Goal: Task Accomplishment & Management: Manage account settings

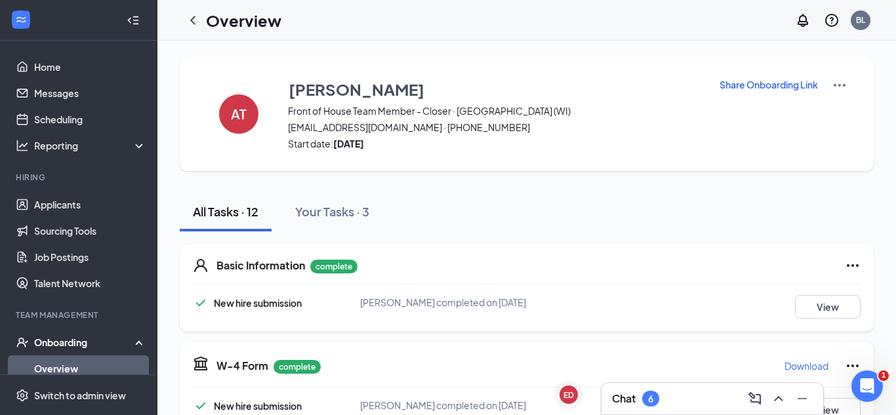
scroll to position [49, 0]
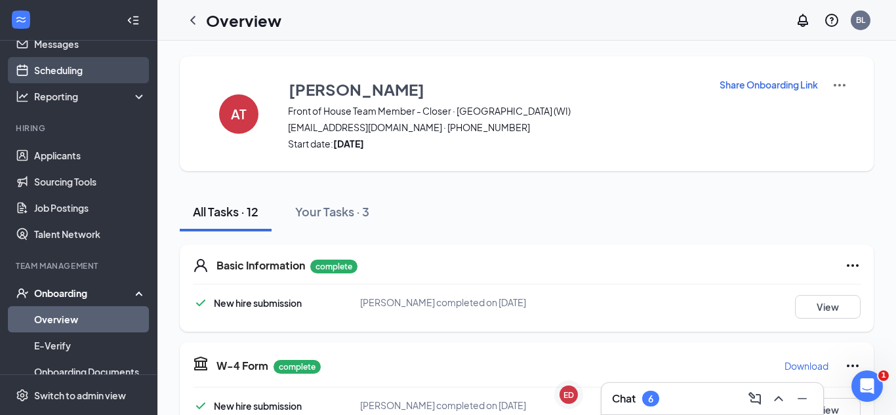
click at [81, 73] on link "Scheduling" at bounding box center [90, 70] width 112 height 26
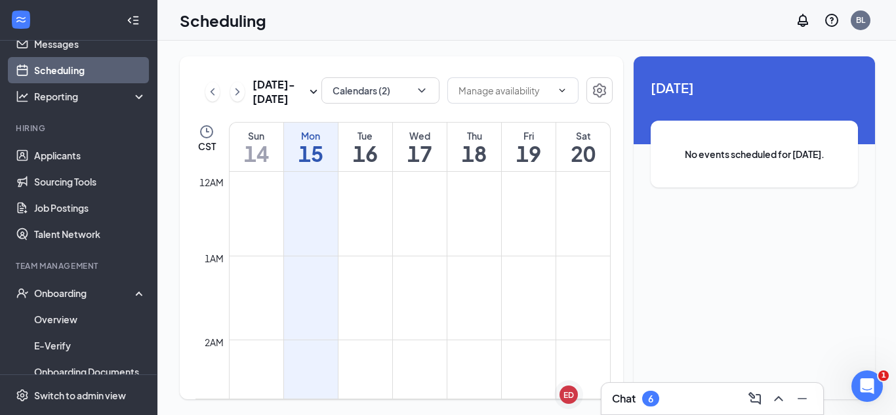
scroll to position [644, 0]
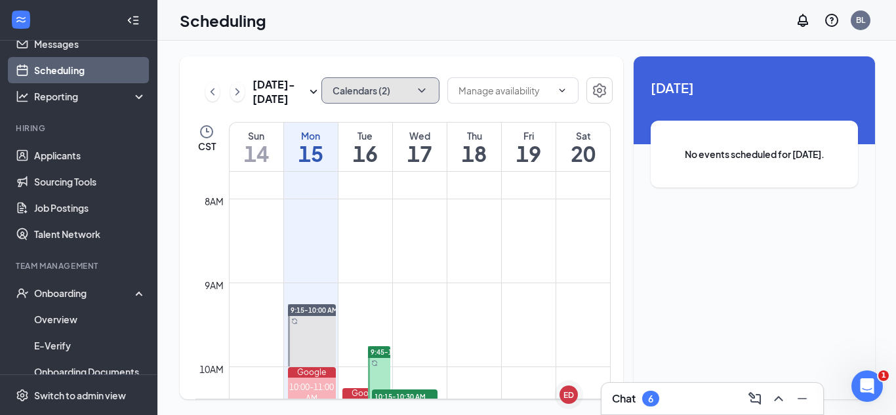
click at [423, 89] on icon "ChevronDown" at bounding box center [421, 91] width 7 height 4
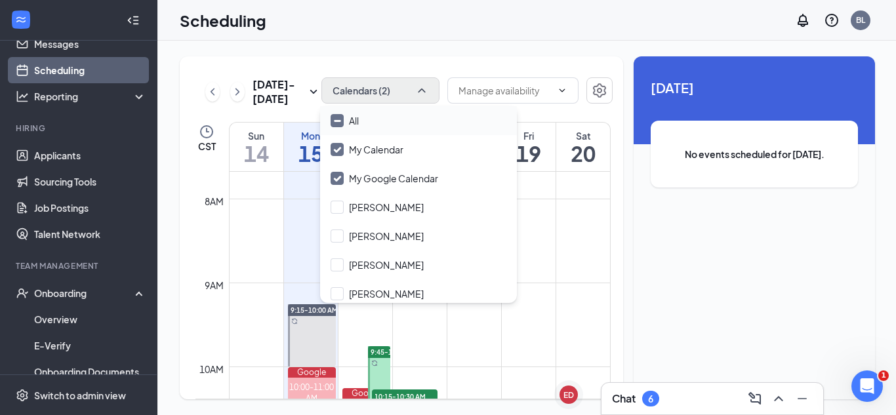
click at [342, 119] on input "All" at bounding box center [344, 120] width 28 height 13
checkbox input "true"
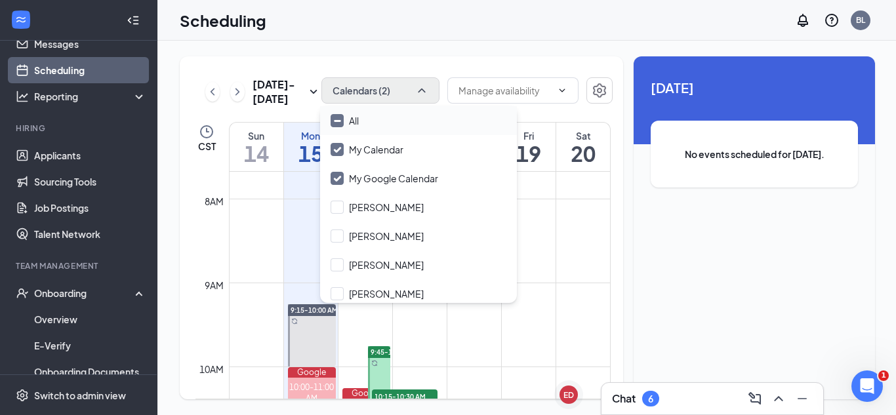
checkbox input "true"
click at [491, 43] on div "[DATE] - [DATE] All calendars CST Sun 14 Mon 15 Tue 16 Wed 17 Thu 18 Fri 19 Sat…" at bounding box center [526, 228] width 739 height 374
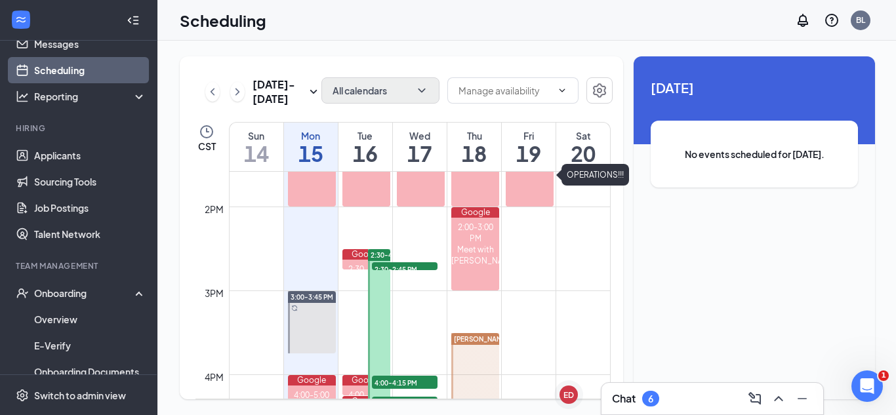
scroll to position [1111, 0]
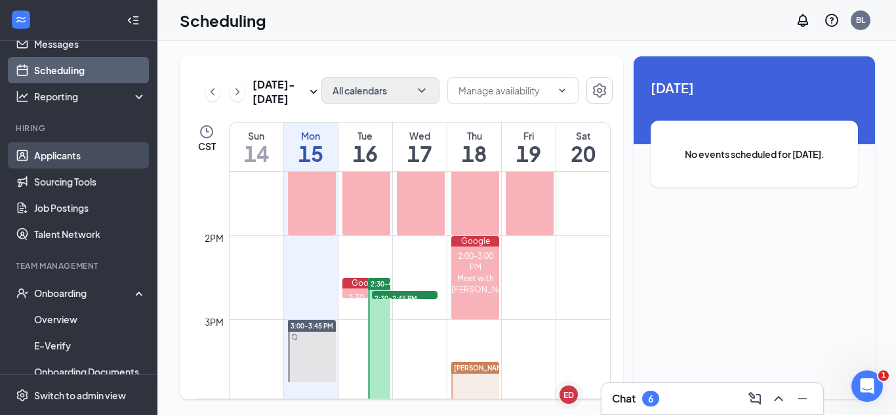
click at [62, 153] on link "Applicants" at bounding box center [90, 155] width 112 height 26
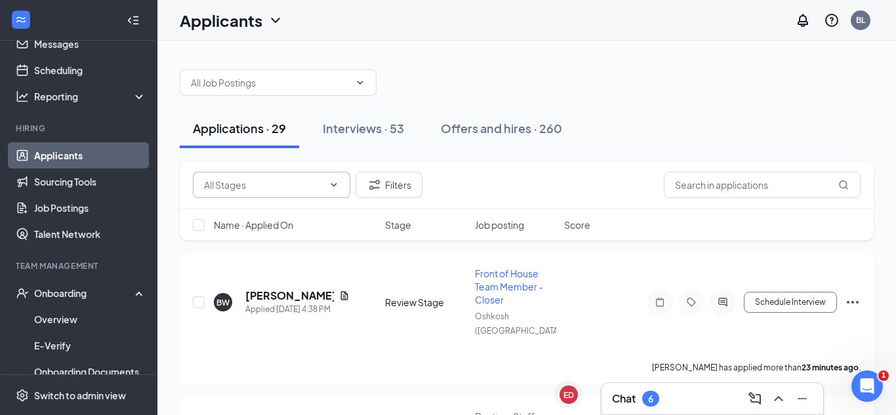
click at [333, 188] on icon "ChevronDown" at bounding box center [333, 185] width 10 height 10
click at [334, 185] on icon "ChevronDown" at bounding box center [333, 185] width 10 height 10
click at [284, 189] on input "text" at bounding box center [263, 185] width 119 height 14
click at [256, 238] on div "Review Stage (20)" at bounding box center [252, 240] width 76 height 14
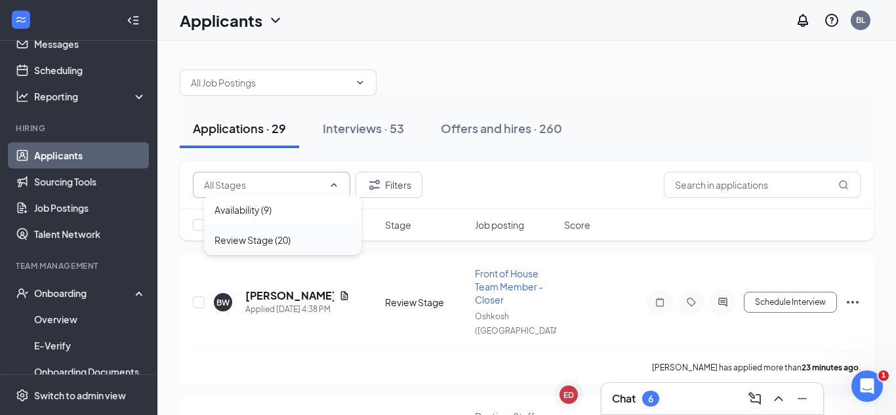
type input "Review Stage (20)"
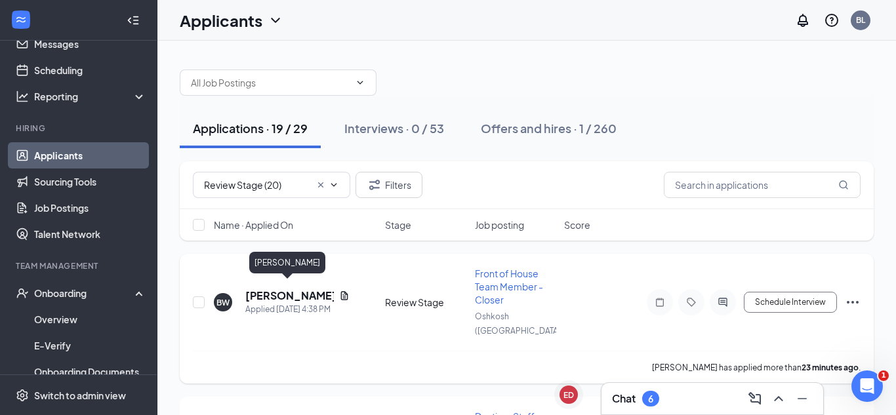
click at [272, 288] on h5 "[PERSON_NAME]" at bounding box center [289, 295] width 89 height 14
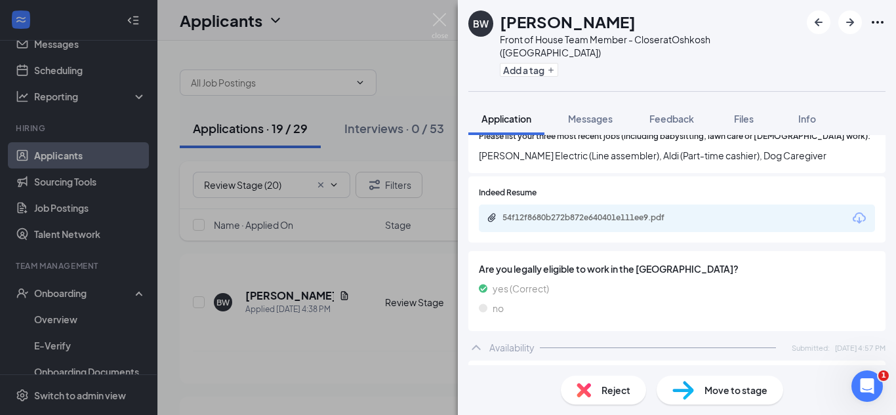
scroll to position [522, 0]
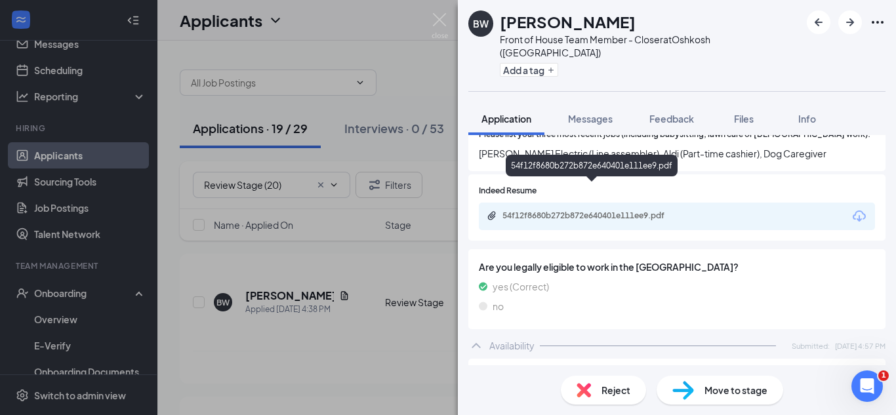
click at [609, 210] on div "54f12f8680b272b872e640401e111ee9.pdf" at bounding box center [594, 215] width 184 height 10
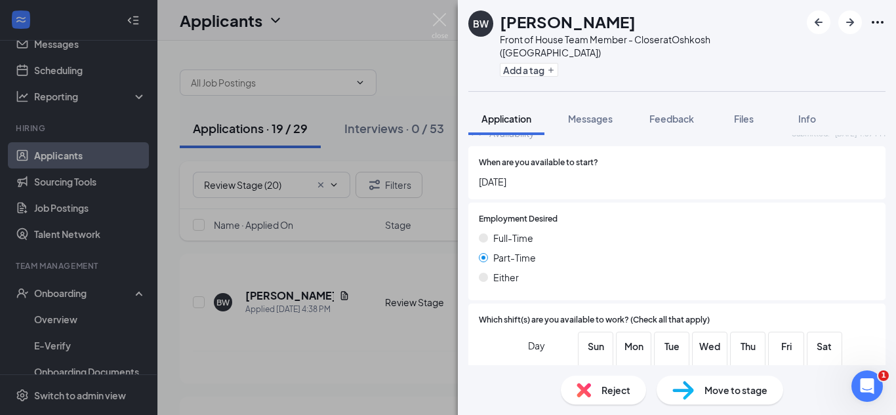
scroll to position [899, 0]
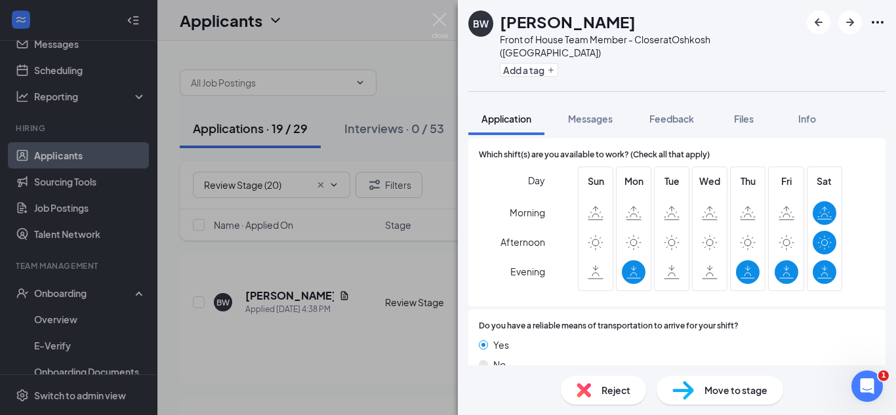
click at [694, 395] on div "Move to stage" at bounding box center [719, 390] width 127 height 29
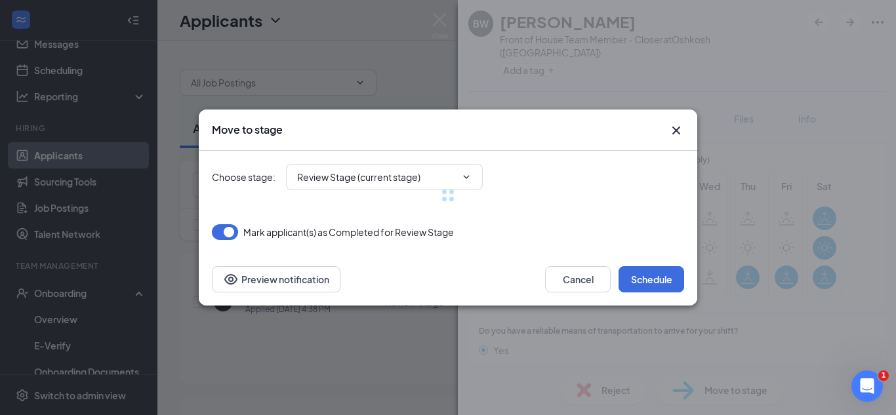
type input "Onsite Interview (next stage)"
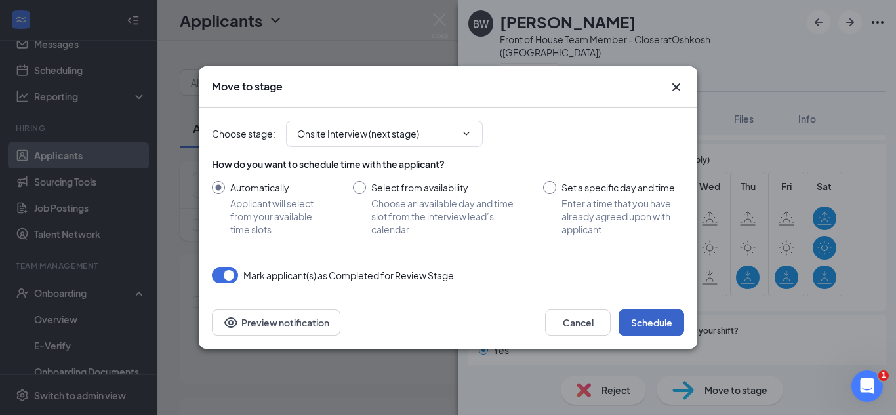
click at [646, 325] on button "Schedule" at bounding box center [651, 322] width 66 height 26
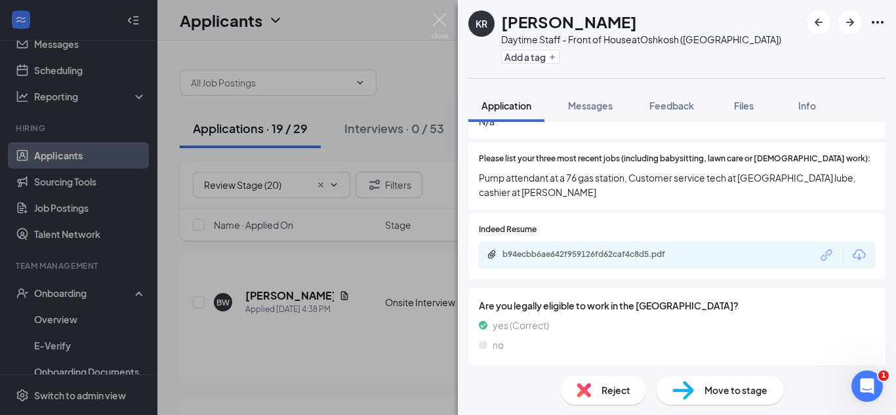
scroll to position [486, 0]
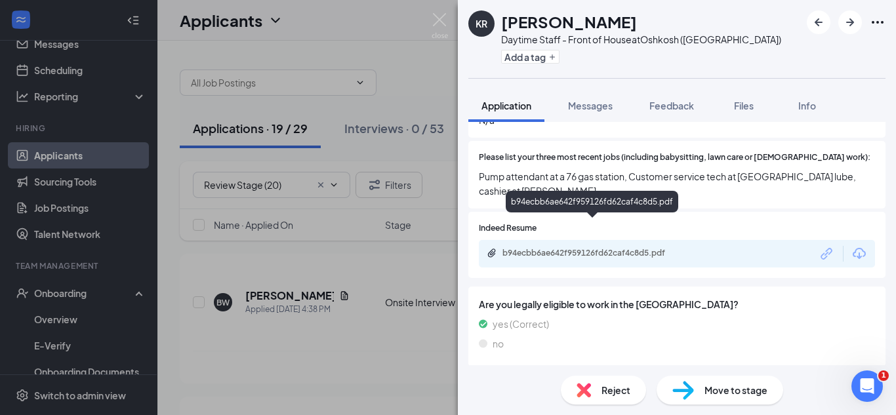
click at [603, 248] on div "b94ecbb6ae642f959126fd62caf4c8d5.pdf" at bounding box center [594, 253] width 184 height 10
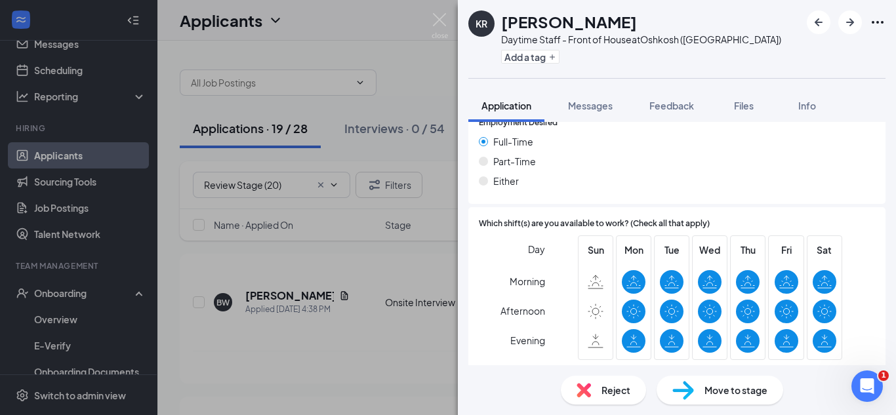
scroll to position [899, 0]
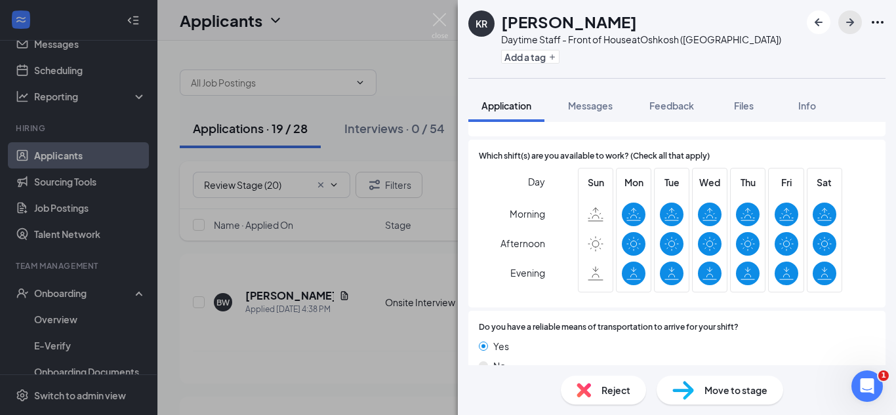
click at [847, 30] on icon "ArrowRight" at bounding box center [850, 22] width 16 height 16
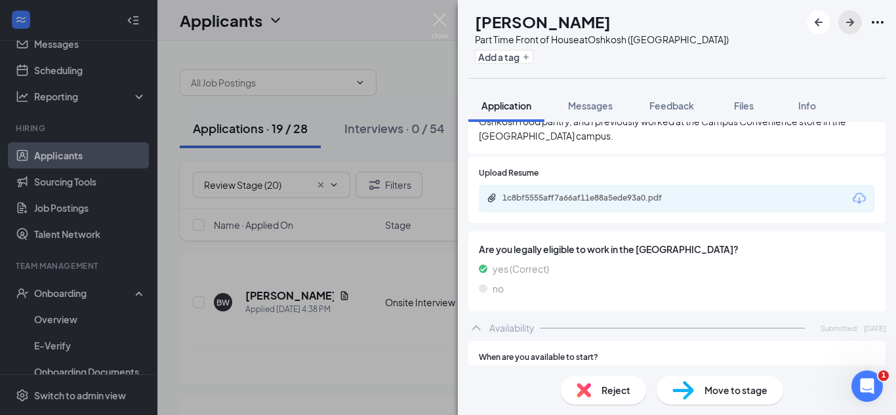
scroll to position [572, 0]
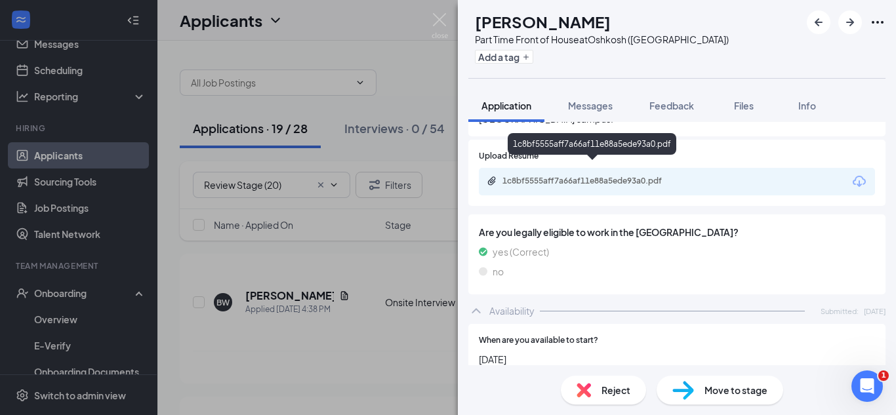
click at [623, 176] on div "1c8bf5555aff7a66af11e88a5ede93a0.pdf" at bounding box center [594, 181] width 184 height 10
